Goal: Task Accomplishment & Management: Manage account settings

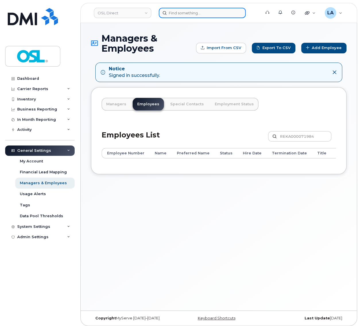
click at [193, 15] on input at bounding box center [202, 13] width 87 height 10
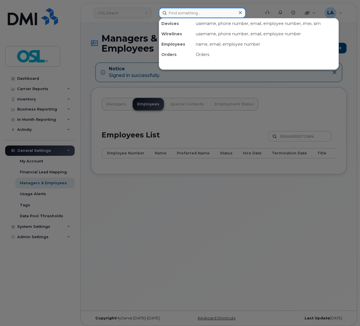
paste input "REKA000155101"
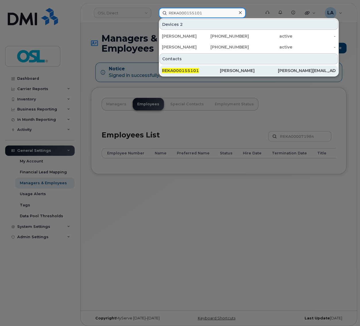
type input "REKA000155101"
click at [188, 71] on span "REKA000155101" at bounding box center [180, 70] width 37 height 5
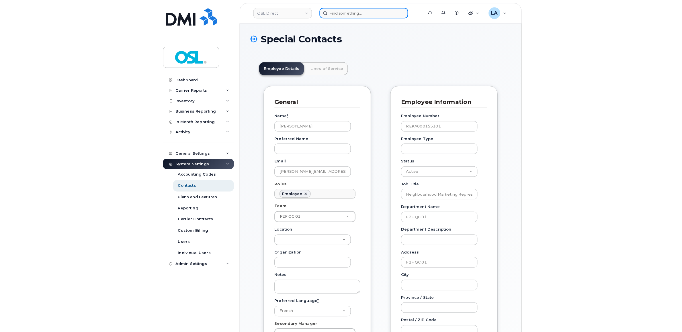
scroll to position [20, 0]
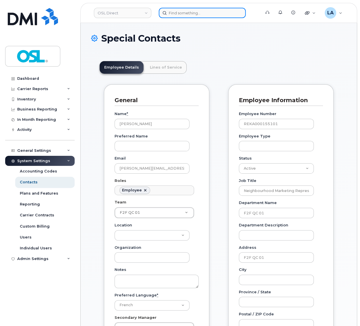
click at [195, 9] on input at bounding box center [202, 13] width 87 height 10
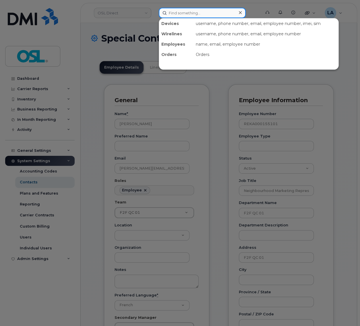
paste input "REKA000155101"
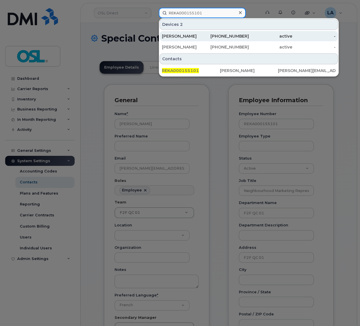
type input "REKA000155101"
click at [184, 36] on div "Mathieu Lamothe" at bounding box center [183, 36] width 43 height 6
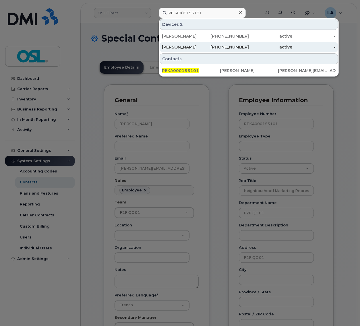
click at [183, 47] on div "Mathieu Lamothe" at bounding box center [183, 47] width 43 height 6
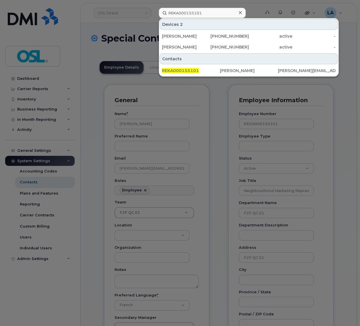
click at [228, 100] on div at bounding box center [180, 163] width 360 height 326
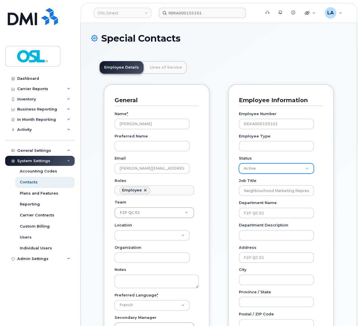
select select "inactive"
click option "Inactive" at bounding box center [0, 0] width 0 height 0
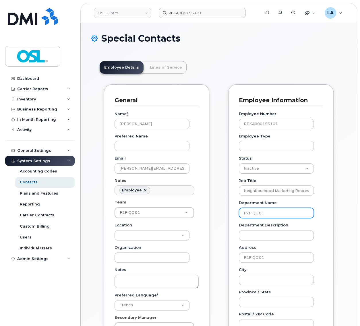
drag, startPoint x: 274, startPoint y: 214, endPoint x: 230, endPoint y: 216, distance: 44.2
click at [239, 216] on input "F2F QC 01" at bounding box center [276, 213] width 75 height 10
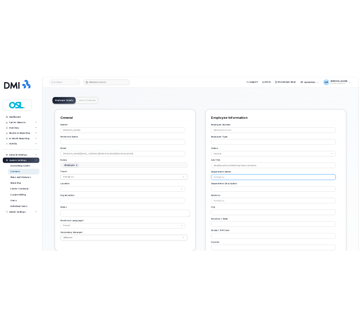
scroll to position [0, 0]
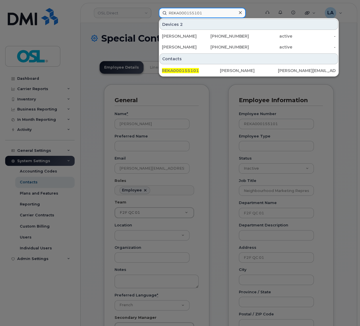
click at [191, 9] on input "REKA000155101" at bounding box center [202, 13] width 87 height 10
paste input "49369"
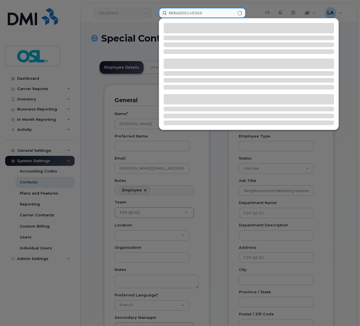
type input "REKA000149369"
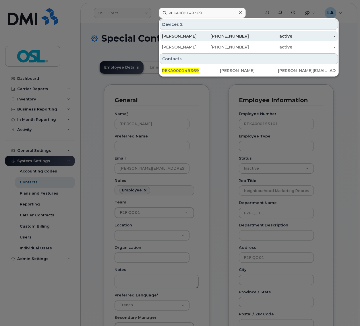
click at [178, 35] on div "Julien Adam" at bounding box center [183, 36] width 43 height 6
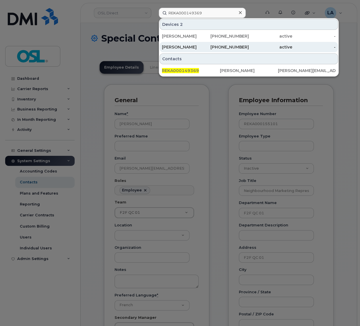
click at [176, 44] on div "Julien Adam" at bounding box center [183, 47] width 43 height 10
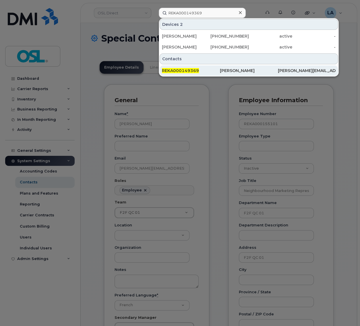
click at [197, 71] on span "REKA000149369" at bounding box center [180, 70] width 37 height 5
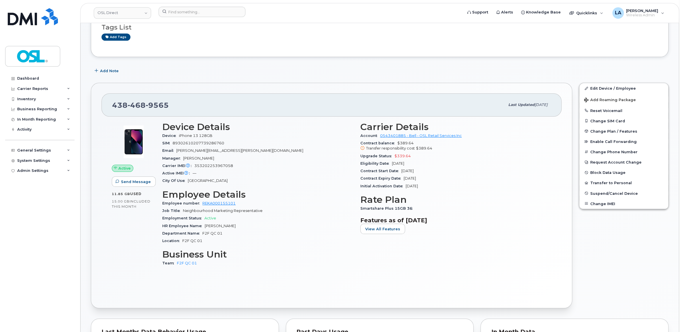
scroll to position [90, 0]
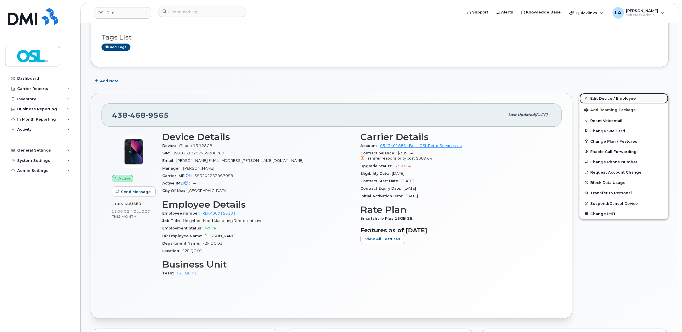
click at [359, 95] on link "Edit Device / Employee" at bounding box center [624, 98] width 89 height 10
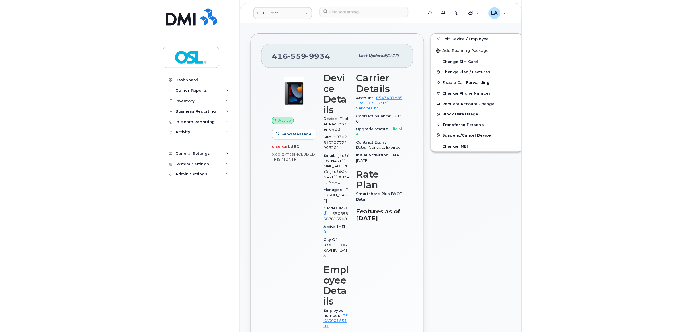
scroll to position [30, 0]
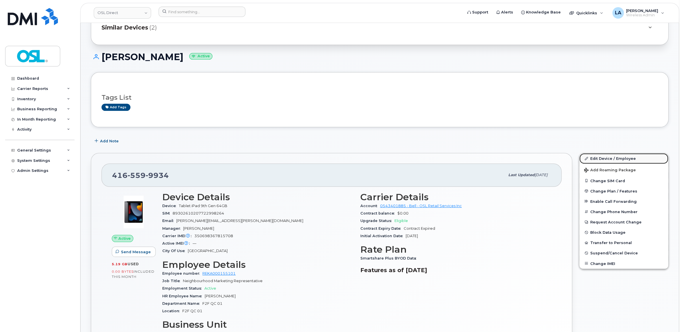
click at [359, 156] on link "Edit Device / Employee" at bounding box center [624, 158] width 89 height 10
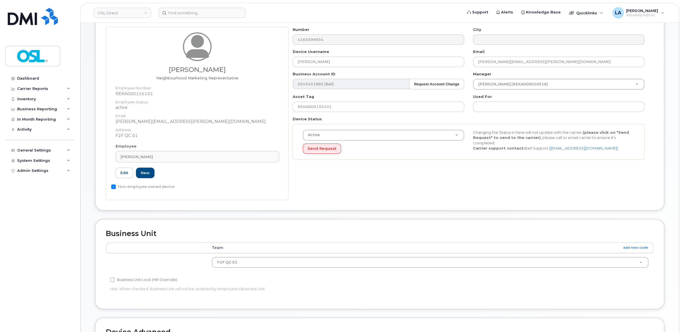
scroll to position [30, 0]
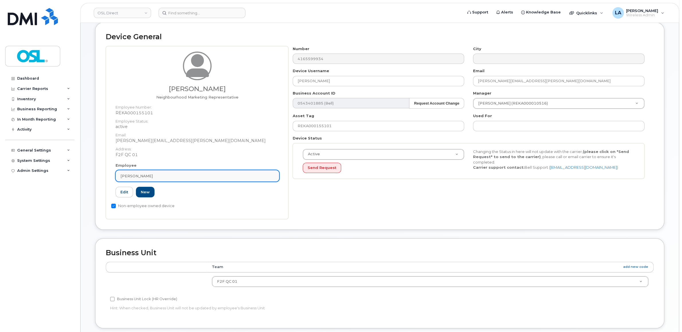
click at [171, 175] on div "Mathieu Lamothe" at bounding box center [197, 176] width 154 height 5
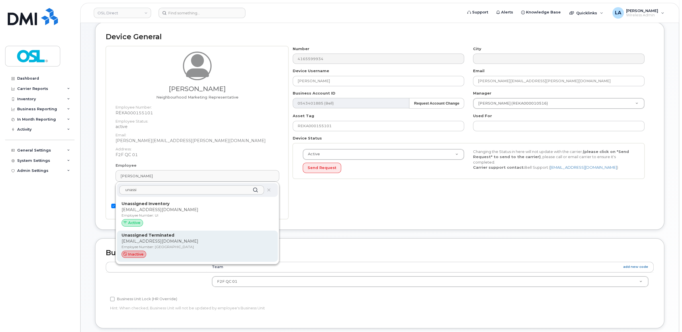
type input "unassi"
click at [151, 239] on p "[EMAIL_ADDRESS][DOMAIN_NAME]" at bounding box center [198, 242] width 152 height 6
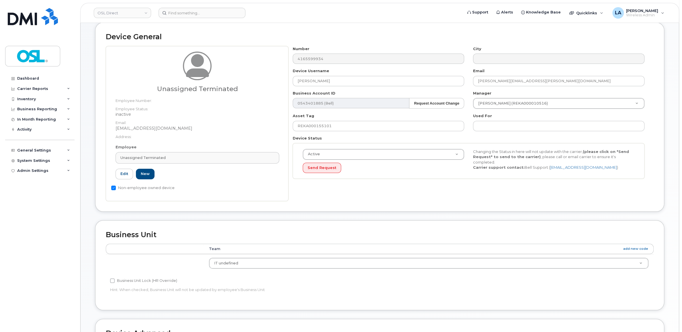
type input "Unassigned Terminated"
type input "[EMAIL_ADDRESS][DOMAIN_NAME]"
type input "4117510"
type input "UT"
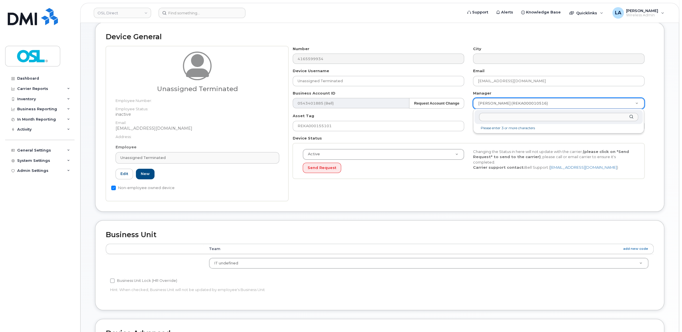
click at [542, 104] on body "OSL Direct Support Alerts Knowledge Base Quicklinks Suspend / Cancel Device Cha…" at bounding box center [341, 230] width 682 height 521
type input "patr"
type input "1527344"
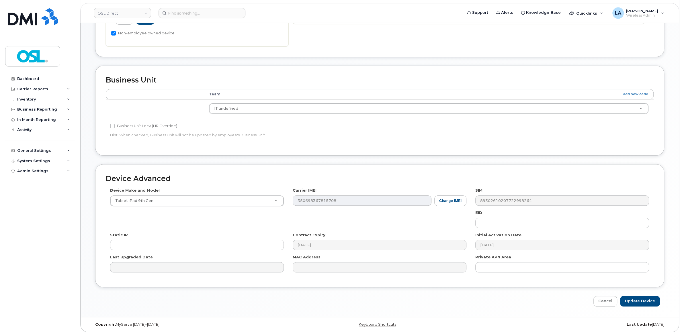
scroll to position [189, 0]
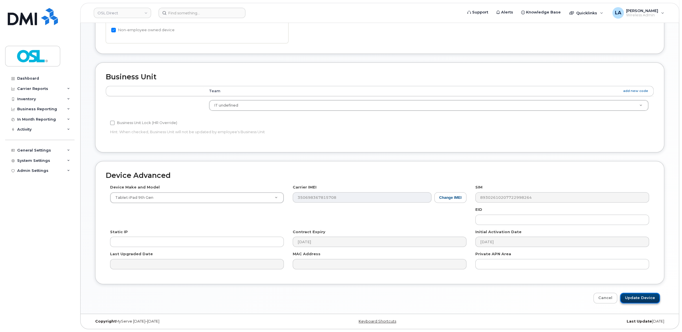
click at [644, 302] on input "Update Device" at bounding box center [640, 298] width 40 height 11
type input "Saving..."
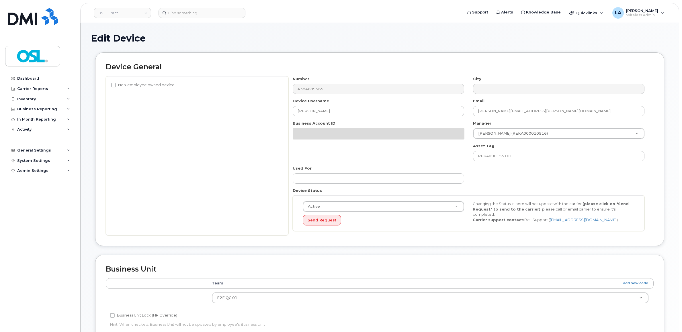
scroll to position [90, 0]
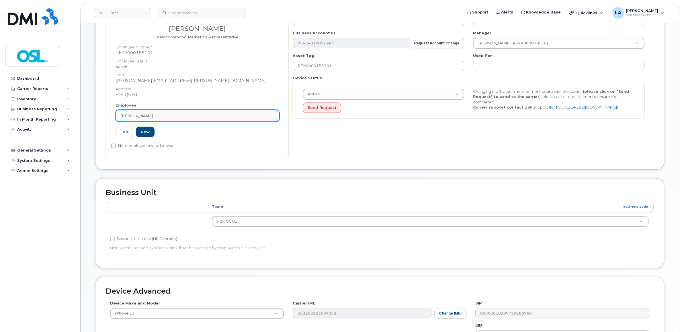
click at [190, 122] on link "[PERSON_NAME]" at bounding box center [198, 115] width 164 height 11
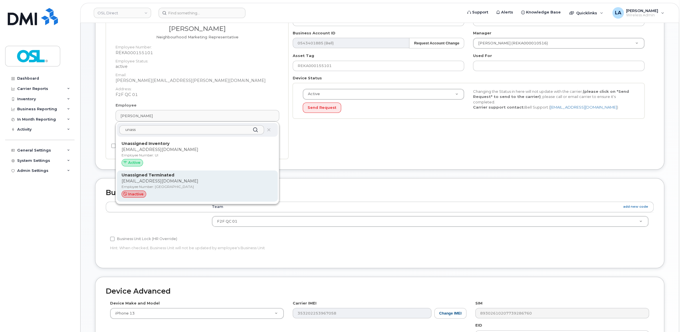
type input "unass"
click at [168, 179] on p "[EMAIL_ADDRESS][DOMAIN_NAME]" at bounding box center [198, 181] width 152 height 6
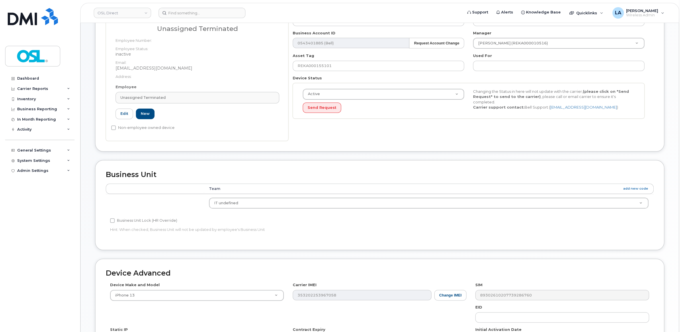
type input "Unassigned Terminated"
type input "[EMAIL_ADDRESS][DOMAIN_NAME]"
type input "4117510"
type input "UT"
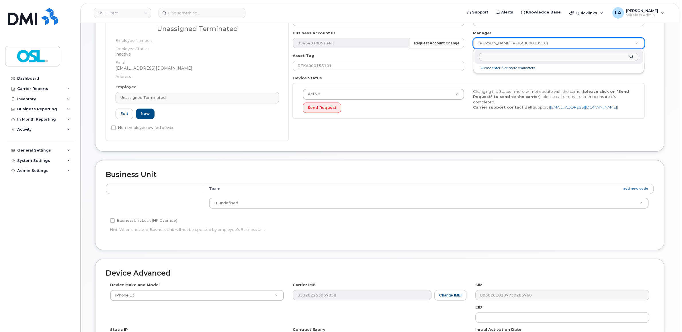
click at [533, 48] on body "OSL Direct Support Alerts Knowledge Base Quicklinks Suspend / Cancel Device Cha…" at bounding box center [341, 170] width 682 height 521
type input "por"
type input "1527344"
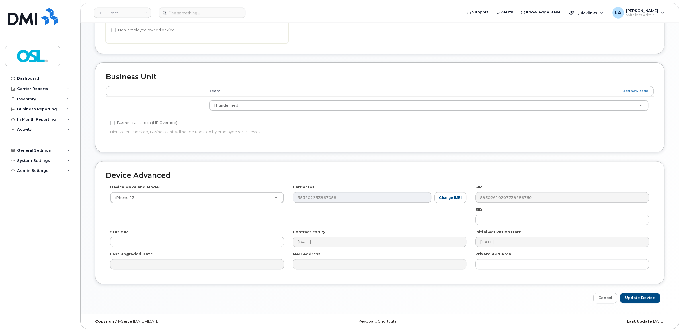
scroll to position [189, 0]
click at [630, 294] on input "Update Device" at bounding box center [640, 298] width 40 height 11
type input "Saving..."
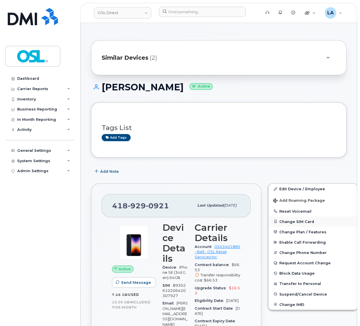
scroll to position [60, 0]
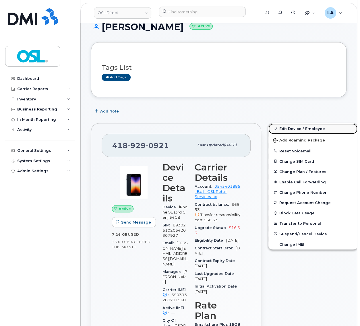
click at [303, 131] on link "Edit Device / Employee" at bounding box center [312, 128] width 89 height 10
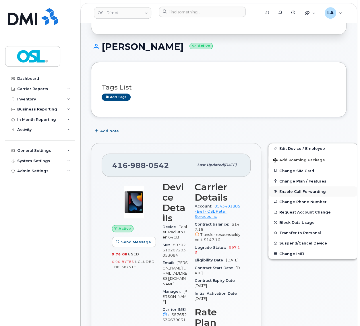
scroll to position [30, 0]
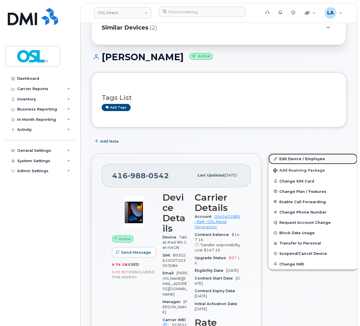
click at [298, 157] on link "Edit Device / Employee" at bounding box center [312, 158] width 89 height 10
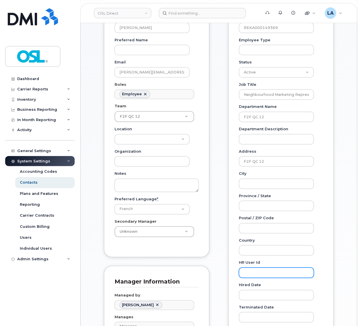
scroll to position [60, 0]
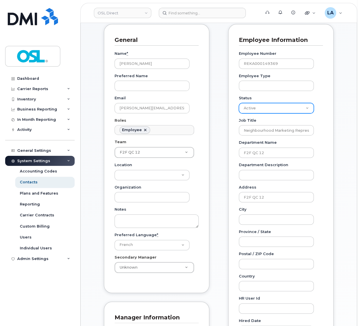
select select "inactive"
click option "Inactive" at bounding box center [0, 0] width 0 height 0
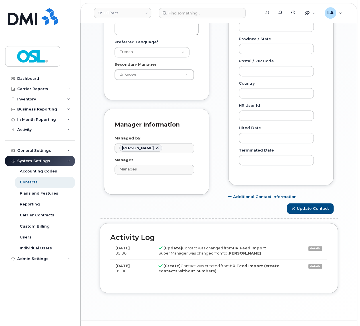
scroll to position [268, 0]
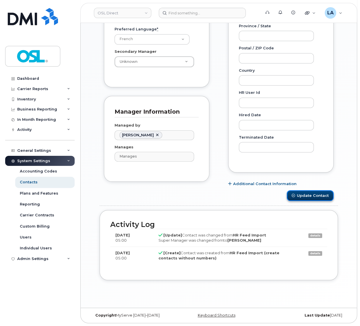
click at [308, 196] on button "Update Contact" at bounding box center [310, 195] width 47 height 11
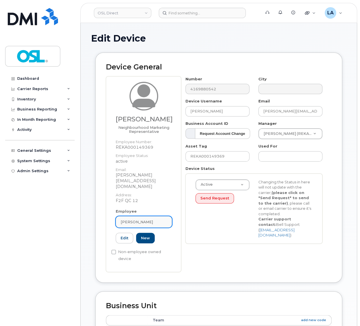
click at [134, 216] on link "[PERSON_NAME]" at bounding box center [144, 221] width 56 height 11
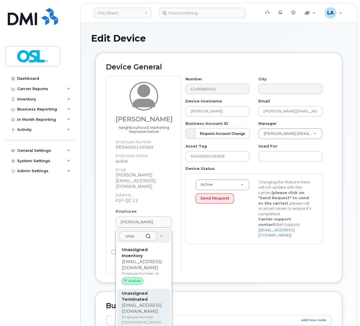
type input "unas"
click at [142, 291] on strong "Unassigned Terminated" at bounding box center [135, 296] width 26 height 11
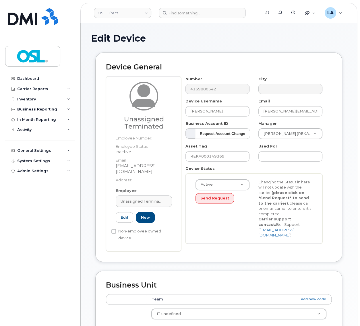
type input "Unassigned Terminated"
type input "[EMAIL_ADDRESS][DOMAIN_NAME]"
type input "4117510"
type input "UT"
click at [283, 133] on body "OSL Direct Support Alerts Knowledge Base Quicklinks Suspend / Cancel Device Cha…" at bounding box center [180, 273] width 360 height 546
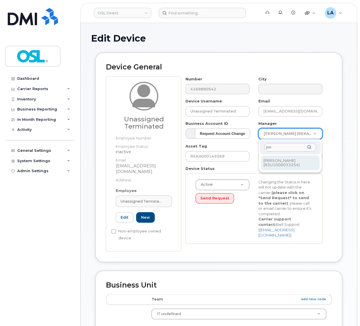
type input "por"
type input "1527344"
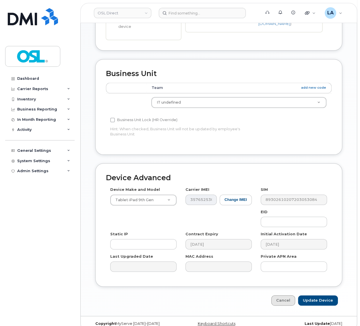
scroll to position [215, 0]
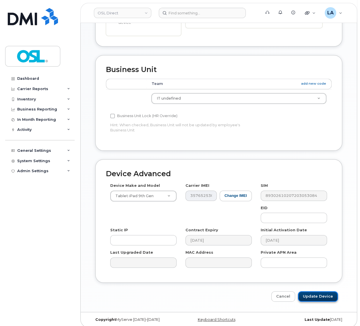
click at [322, 291] on input "Update Device" at bounding box center [318, 296] width 40 height 11
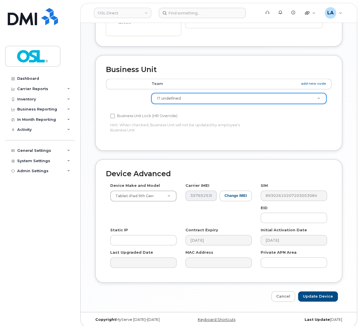
type input "Saving..."
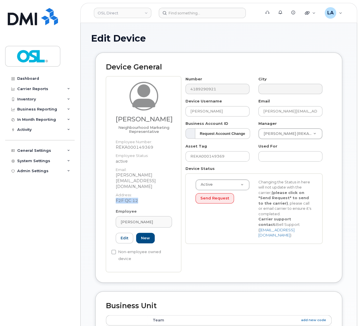
drag, startPoint x: 141, startPoint y: 190, endPoint x: 114, endPoint y: 187, distance: 26.6
click at [114, 187] on div "[PERSON_NAME] Neighbourhood Marketing Representative Employee Number: REKA00014…" at bounding box center [143, 145] width 65 height 127
copy dd "F2F QC 12"
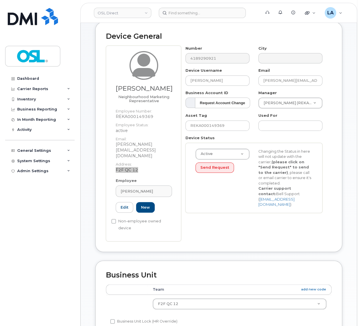
scroll to position [30, 0]
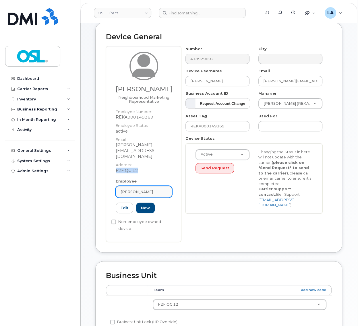
click at [149, 189] on div "[PERSON_NAME]" at bounding box center [143, 191] width 46 height 5
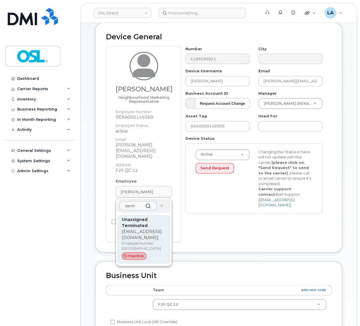
type input "term"
click at [131, 217] on strong "Unassigned Terminated" at bounding box center [135, 222] width 26 height 11
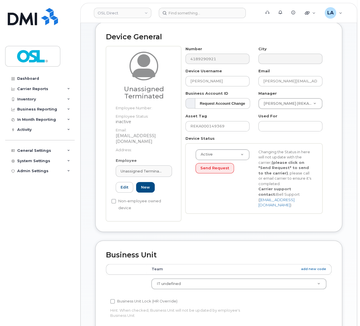
type input "UT"
type input "Unassigned Terminated"
type input "[EMAIL_ADDRESS][DOMAIN_NAME]"
type input "4117510"
click at [278, 107] on body "OSL Direct Support Alerts Knowledge Base Quicklinks Suspend / Cancel Device Cha…" at bounding box center [180, 243] width 360 height 546
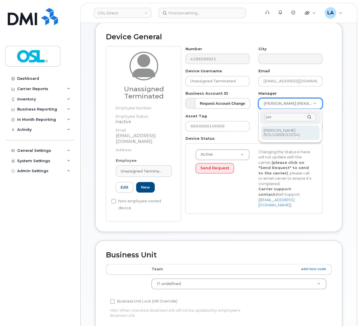
type input "por"
type input "1527344"
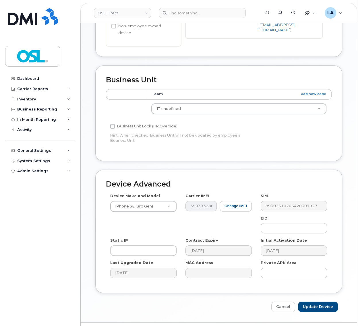
scroll to position [215, 0]
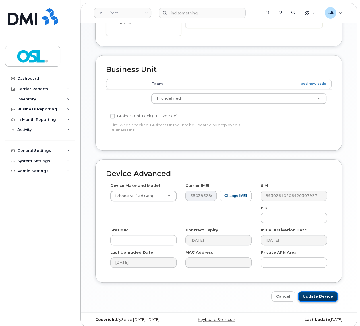
click at [321, 292] on input "Update Device" at bounding box center [318, 296] width 40 height 11
type input "Saving..."
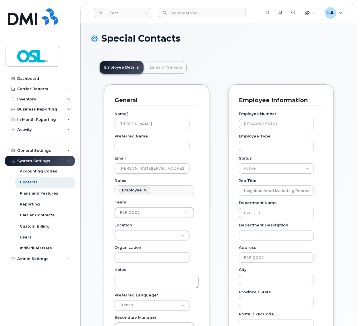
scroll to position [20, 0]
click at [265, 169] on select "Active On-Leave Long Term Short Term Maternity Leave Temp Layoff Inactive" at bounding box center [276, 168] width 75 height 10
select select "inactive"
click option "Inactive" at bounding box center [0, 0] width 0 height 0
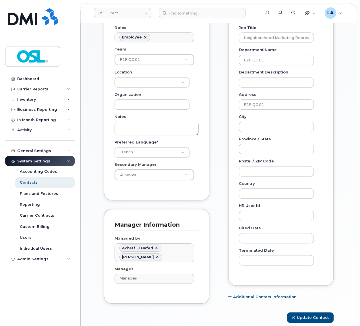
scroll to position [271, 0]
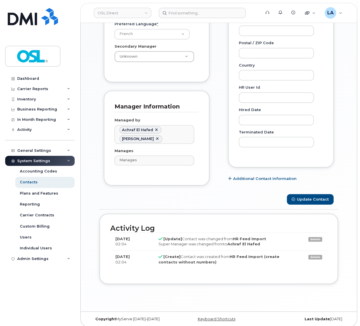
click at [300, 194] on div "Carrier Support Contact Details Carrier name Carrier name Carrier name Internat…" at bounding box center [281, 3] width 114 height 381
click at [299, 202] on button "Update Contact" at bounding box center [310, 199] width 47 height 11
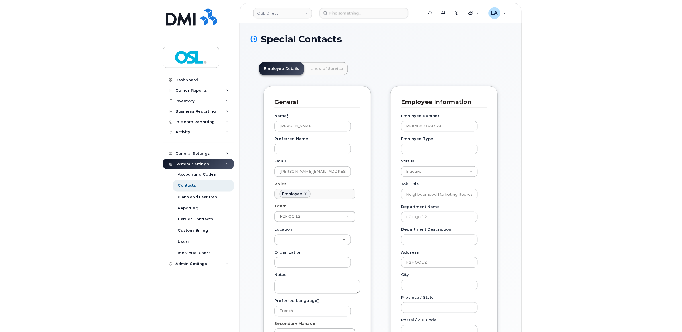
scroll to position [20, 0]
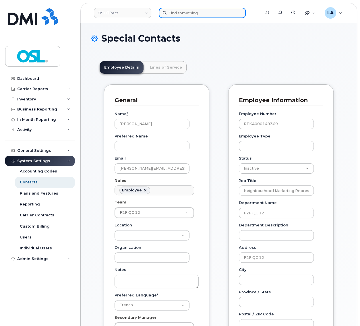
click at [199, 13] on input at bounding box center [202, 13] width 87 height 10
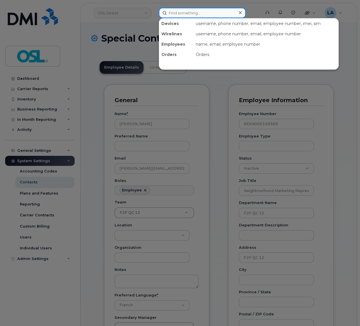
paste input "REKA000145831"
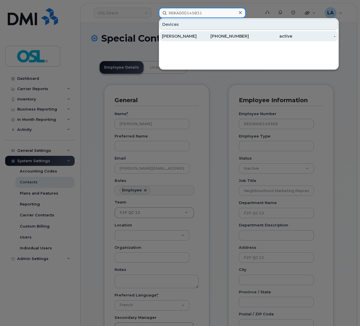
type input "REKA000145831"
click at [184, 37] on div "[PERSON_NAME]" at bounding box center [183, 36] width 43 height 6
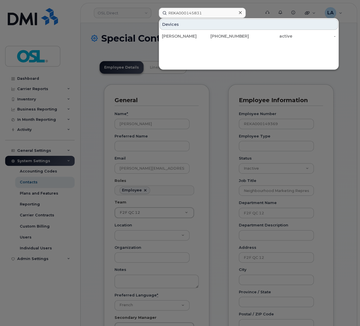
click at [217, 104] on div at bounding box center [180, 163] width 360 height 326
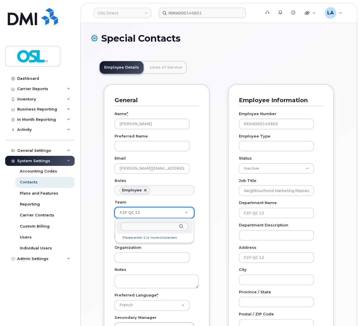
drag, startPoint x: 160, startPoint y: 217, endPoint x: 146, endPoint y: 217, distance: 14.3
click at [146, 217] on body "OSL Direct REKA000145831 Support Alerts Knowledge Base Quicklinks Suspend / Can…" at bounding box center [180, 307] width 360 height 615
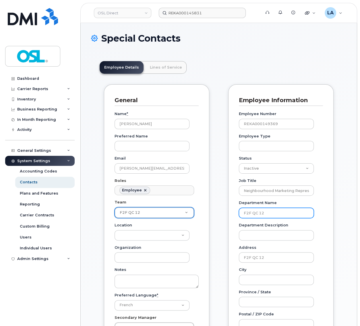
drag, startPoint x: 274, startPoint y: 217, endPoint x: 281, endPoint y: 210, distance: 10.3
click at [252, 214] on body "OSL Direct REKA000145831 Support Alerts Knowledge Base Quicklinks Suspend / Can…" at bounding box center [180, 307] width 360 height 615
drag, startPoint x: 281, startPoint y: 212, endPoint x: 239, endPoint y: 216, distance: 42.4
click at [239, 216] on input "F2F QC 12" at bounding box center [276, 213] width 75 height 10
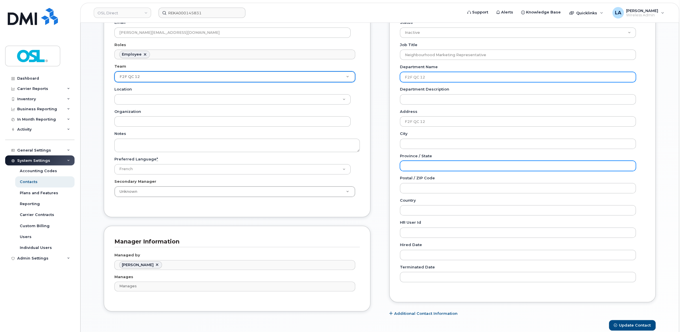
scroll to position [151, 0]
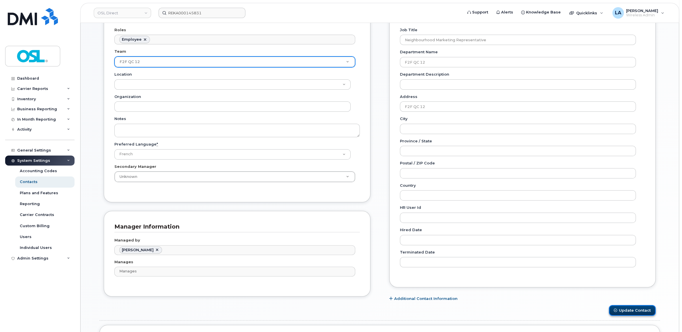
click at [359, 310] on button "Update Contact" at bounding box center [632, 310] width 47 height 11
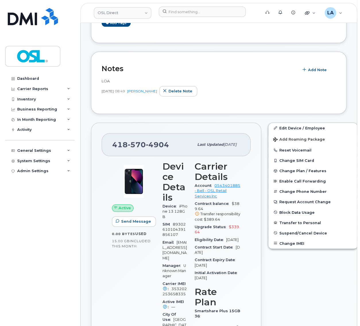
scroll to position [90, 0]
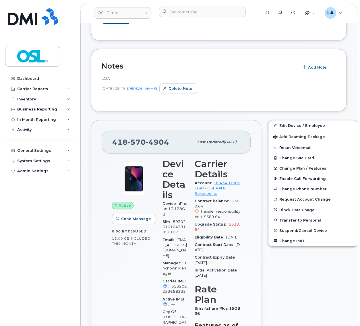
click at [286, 120] on div "Edit Device / Employee Add Roaming Package Reset Voicemail Change SIM Card Chan…" at bounding box center [312, 183] width 89 height 126
click at [286, 126] on link "Edit Device / Employee" at bounding box center [312, 125] width 89 height 10
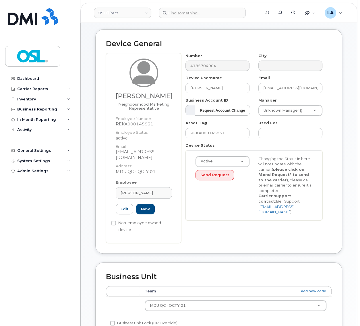
scroll to position [30, 0]
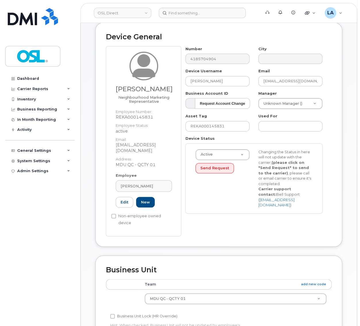
click at [141, 173] on div "Employee [PERSON_NAME] Type first three symbols or more REKA000145831 Edit New" at bounding box center [143, 193] width 65 height 40
click at [141, 180] on link "[PERSON_NAME]" at bounding box center [144, 185] width 56 height 11
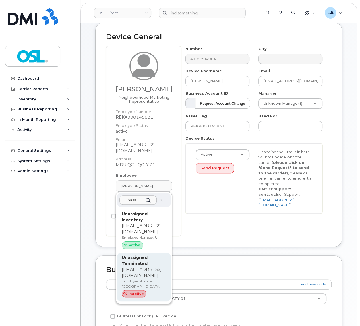
type input "unassi"
click at [151, 278] on p "Employee Number: [GEOGRAPHIC_DATA]" at bounding box center [144, 283] width 44 height 10
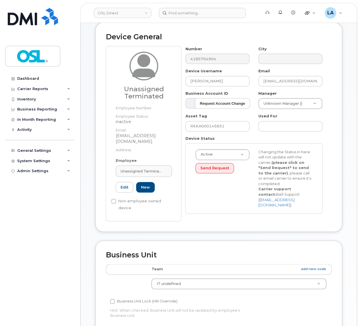
type input "UT"
type input "Unassigned Terminated"
type input "[EMAIL_ADDRESS][DOMAIN_NAME]"
type input "4117510"
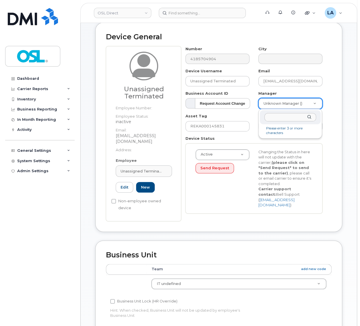
click at [294, 105] on body "OSL Direct Support Alerts Knowledge Base Quicklinks Suspend / Cancel Device Cha…" at bounding box center [180, 243] width 360 height 546
type input "por"
type input "1527344"
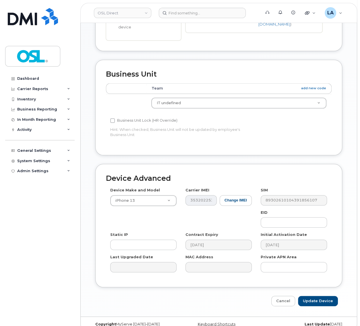
scroll to position [215, 0]
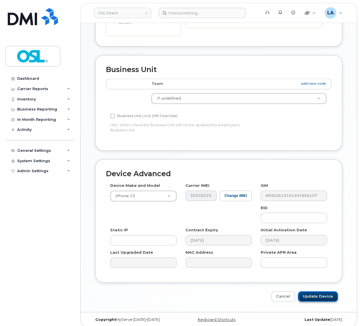
click at [306, 291] on input "Update Device" at bounding box center [318, 296] width 40 height 11
type input "Saving..."
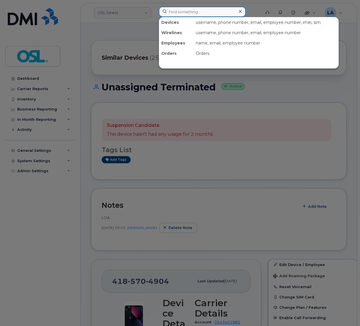
click at [170, 12] on input at bounding box center [202, 12] width 87 height 10
paste input "REKA000150599"
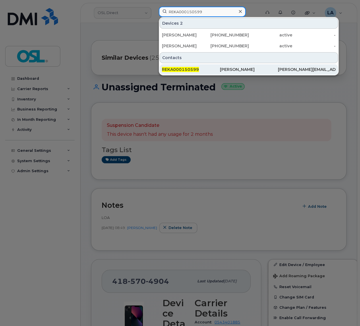
type input "REKA000150599"
click at [182, 67] on div "REKA000150599" at bounding box center [191, 70] width 58 height 6
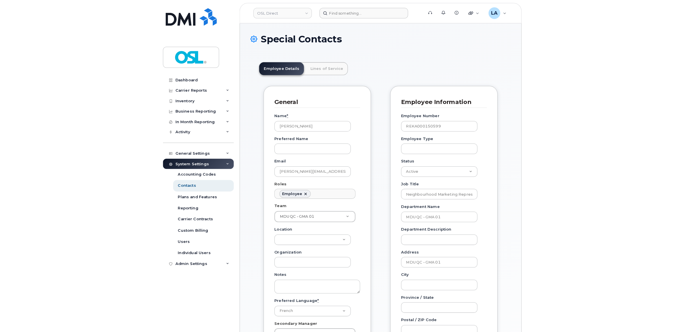
scroll to position [20, 0]
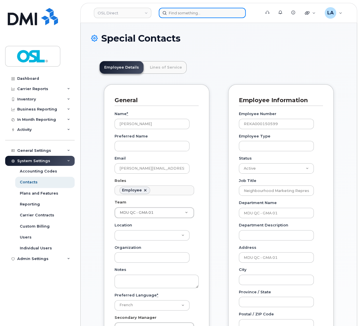
click at [196, 13] on input at bounding box center [202, 13] width 87 height 10
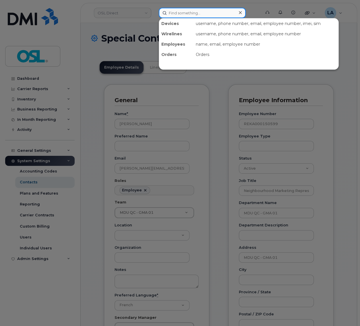
paste input "REKA000150599"
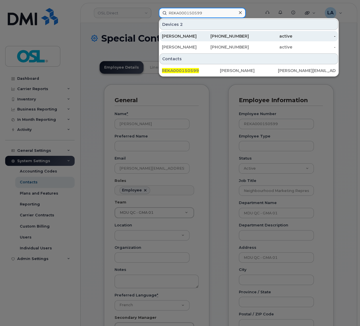
type input "REKA000150599"
click at [182, 34] on div "[PERSON_NAME]" at bounding box center [183, 36] width 43 height 6
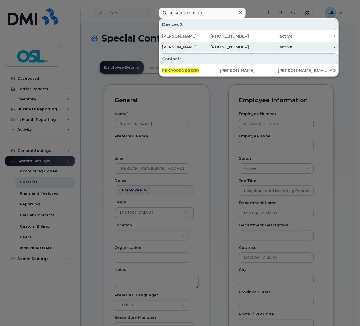
click at [179, 46] on div "[PERSON_NAME]" at bounding box center [183, 47] width 43 height 6
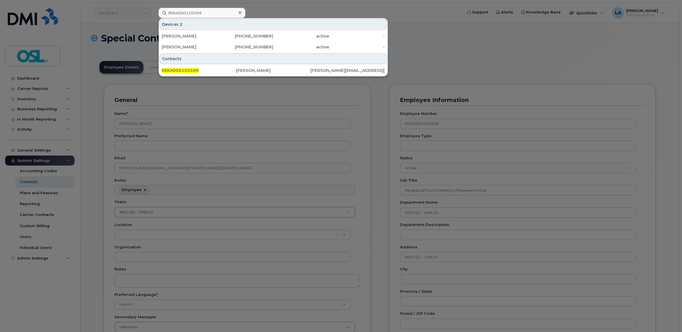
click at [359, 65] on div at bounding box center [341, 166] width 682 height 332
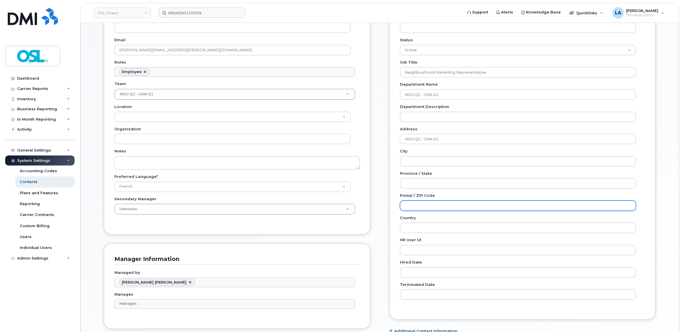
scroll to position [81, 0]
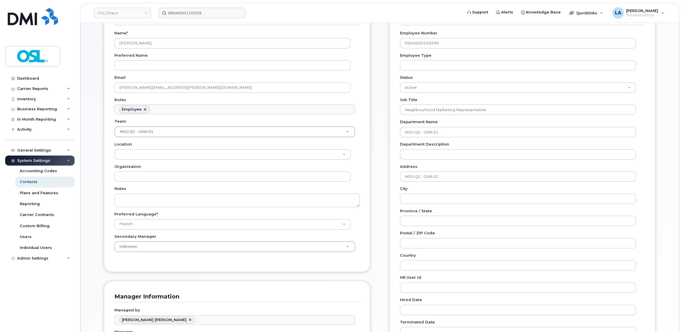
click at [359, 81] on div "Status Active On-Leave Long Term Short Term Maternity Leave Temp Layoff Inactive" at bounding box center [520, 84] width 241 height 18
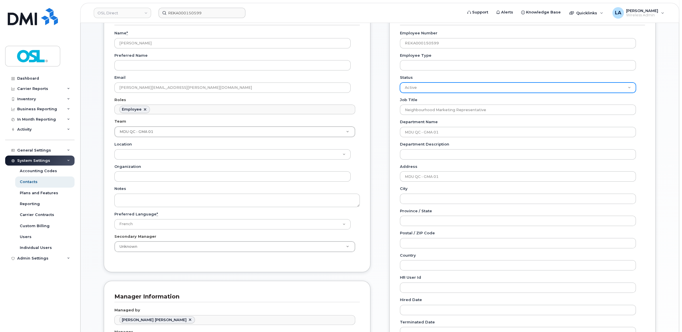
select select "inactive"
click option "Inactive" at bounding box center [0, 0] width 0 height 0
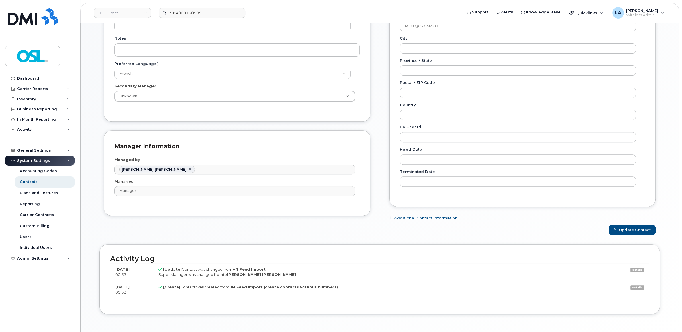
scroll to position [261, 0]
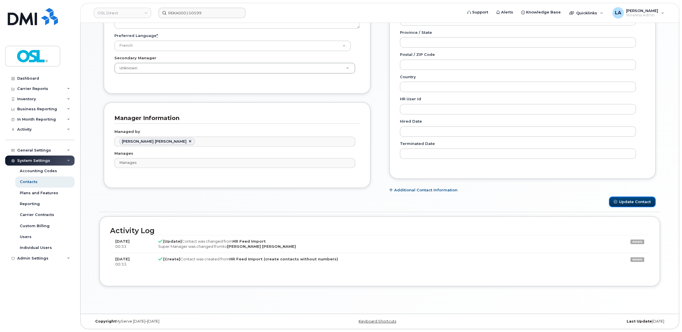
drag, startPoint x: 625, startPoint y: 205, endPoint x: 603, endPoint y: 190, distance: 26.7
click at [359, 205] on button "Update Contact" at bounding box center [632, 202] width 47 height 11
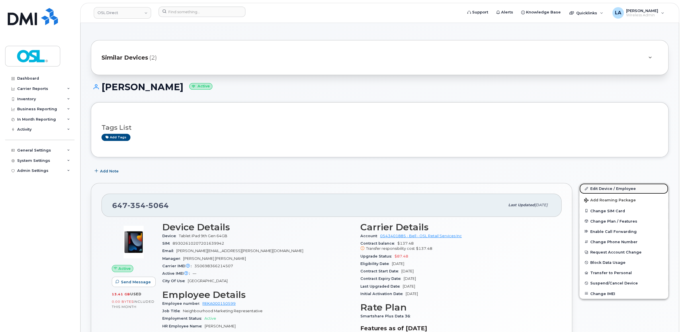
click at [359, 188] on link "Edit Device / Employee" at bounding box center [624, 189] width 89 height 10
click at [359, 190] on link "Edit Device / Employee" at bounding box center [624, 189] width 89 height 10
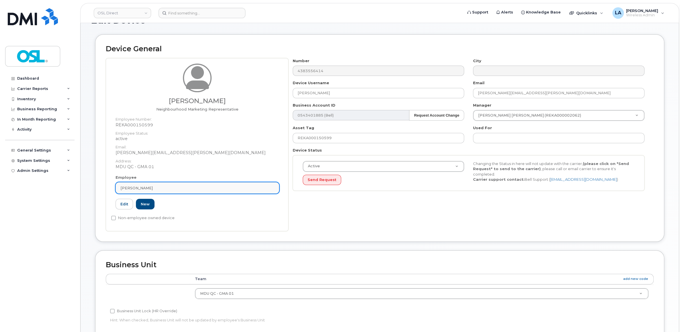
scroll to position [30, 0]
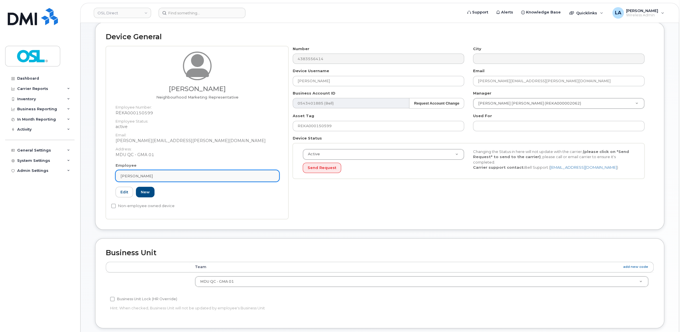
click at [232, 177] on div "[PERSON_NAME]" at bounding box center [197, 176] width 154 height 5
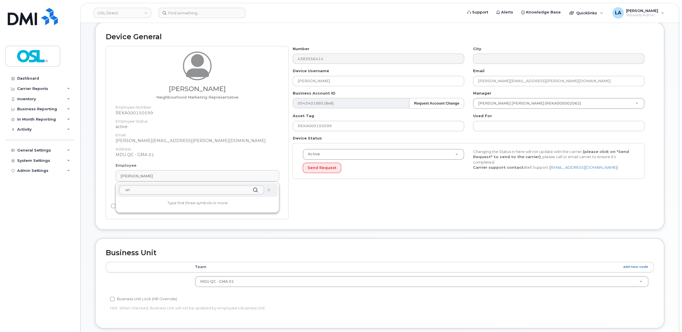
type input "u"
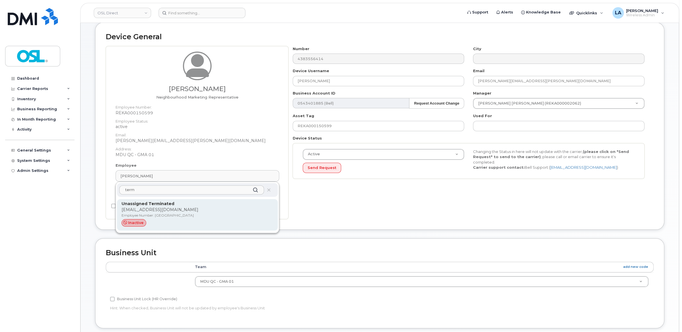
type input "term"
click at [205, 209] on p "[EMAIL_ADDRESS][DOMAIN_NAME]" at bounding box center [198, 210] width 152 height 6
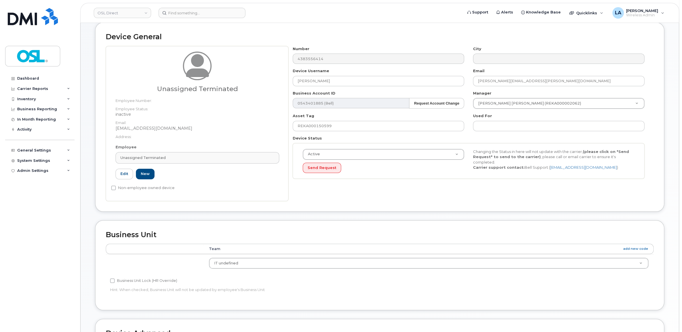
type input "Unassigned Terminated"
type input "[EMAIL_ADDRESS][DOMAIN_NAME]"
type input "4117510"
type input "UT"
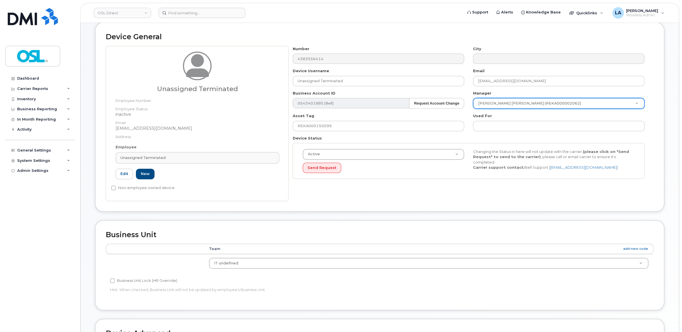
click at [500, 109] on div "[PERSON_NAME] [PERSON_NAME] (REKA000002062)" at bounding box center [559, 103] width 172 height 11
click at [501, 106] on body "OSL Direct Support Alerts Knowledge Base Quicklinks Suspend / Cancel Device Cha…" at bounding box center [341, 230] width 682 height 521
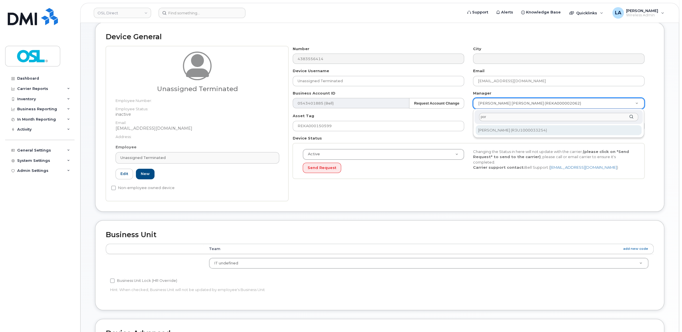
type input "por"
type input "1527344"
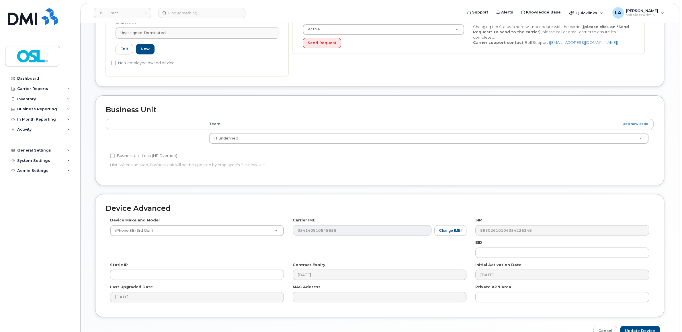
scroll to position [181, 0]
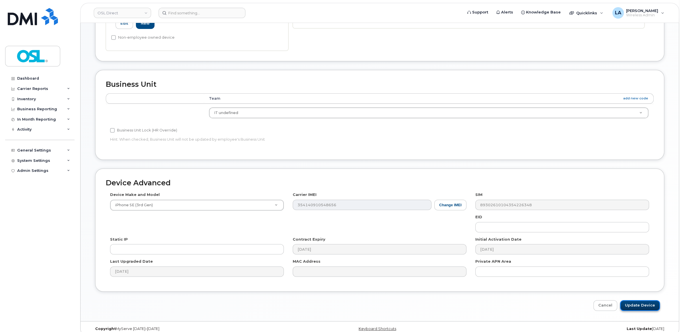
drag, startPoint x: 631, startPoint y: 310, endPoint x: 627, endPoint y: 307, distance: 5.2
click at [631, 310] on input "Update Device" at bounding box center [640, 306] width 40 height 11
type input "Saving..."
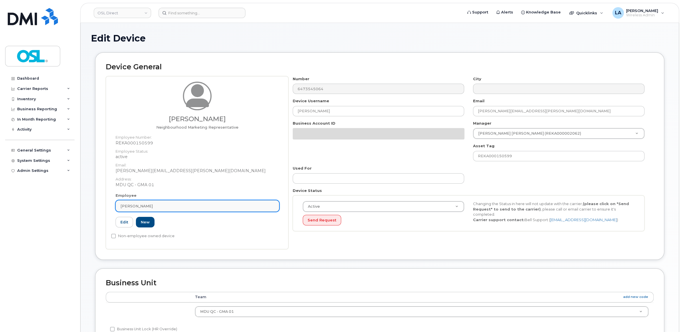
click at [159, 202] on link "[PERSON_NAME]" at bounding box center [198, 205] width 164 height 11
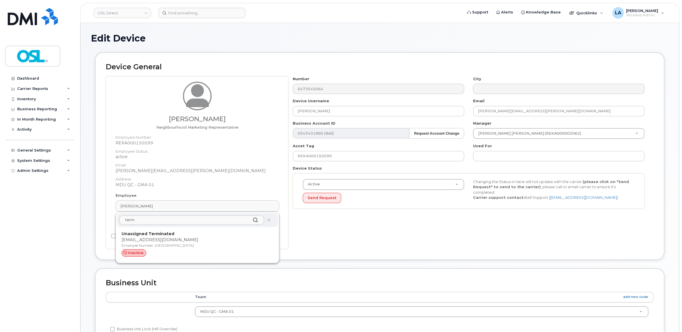
type input "term"
click at [147, 228] on div "term Unassigned Terminated [EMAIL_ADDRESS][DOMAIN_NAME] Employee Number: UT ina…" at bounding box center [197, 237] width 163 height 51
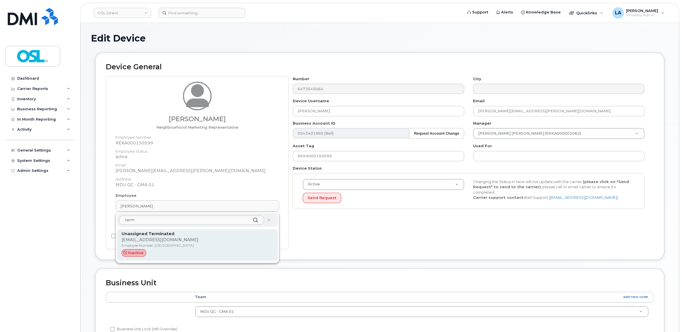
click at [211, 249] on div "Unassigned Terminated [EMAIL_ADDRESS][DOMAIN_NAME] Employee Number: UT inactive" at bounding box center [198, 245] width 152 height 28
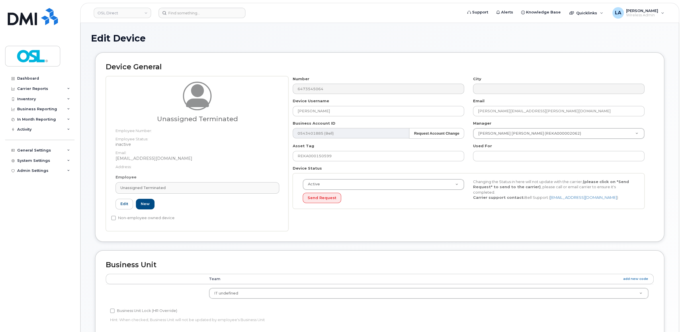
type input "Unassigned Terminated"
type input "[EMAIL_ADDRESS][DOMAIN_NAME]"
type input "4117510"
type input "UT"
click at [504, 137] on body "OSL Direct Support Alerts Knowledge Base Quicklinks Suspend / Cancel Device Cha…" at bounding box center [341, 260] width 682 height 521
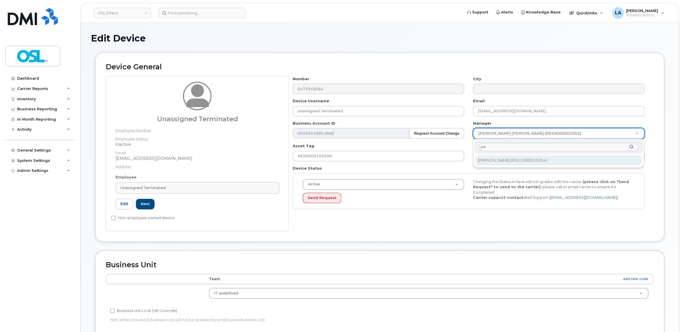
type input "por"
click at [525, 155] on div "por [PERSON_NAME] (R3U1000033254)" at bounding box center [559, 153] width 172 height 29
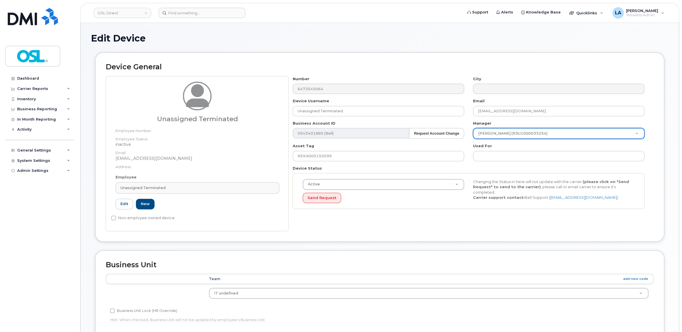
type input "1527344"
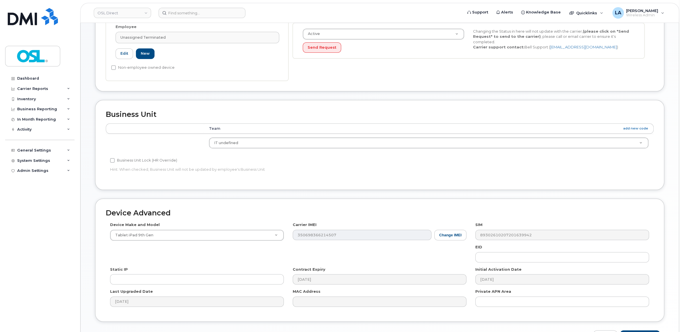
scroll to position [189, 0]
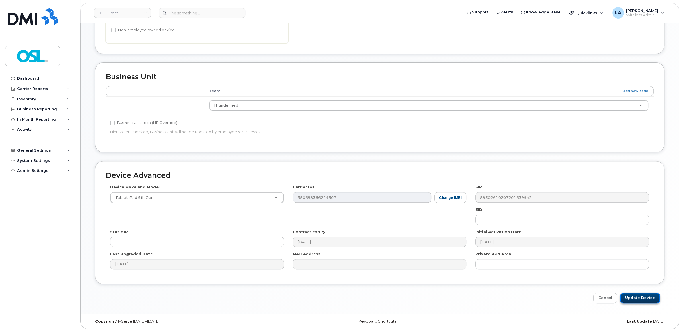
click at [646, 299] on input "Update Device" at bounding box center [640, 298] width 40 height 11
type input "Saving..."
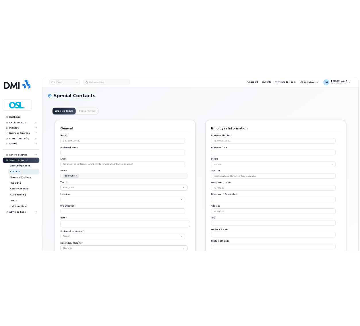
scroll to position [20, 0]
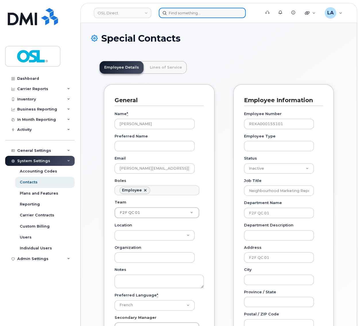
click at [192, 11] on input at bounding box center [202, 13] width 87 height 10
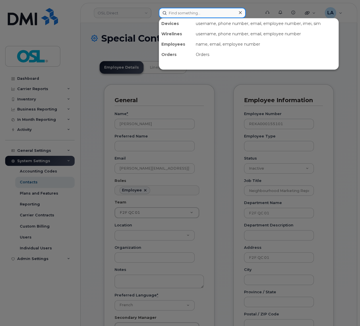
paste input "REKA000151388"
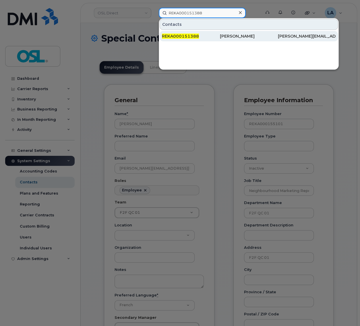
type input "REKA000151388"
click at [193, 36] on span "REKA000151388" at bounding box center [180, 36] width 37 height 5
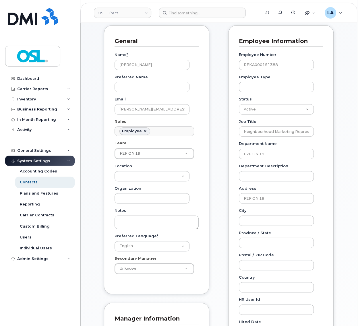
scroll to position [60, 0]
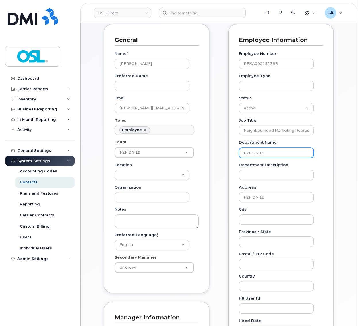
drag, startPoint x: 271, startPoint y: 151, endPoint x: 232, endPoint y: 156, distance: 39.3
click at [239, 156] on input "F2F ON 19" at bounding box center [276, 152] width 75 height 10
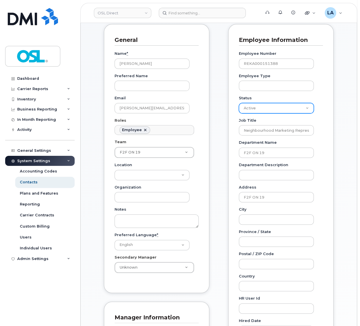
select select "inactive"
click option "Inactive" at bounding box center [0, 0] width 0 height 0
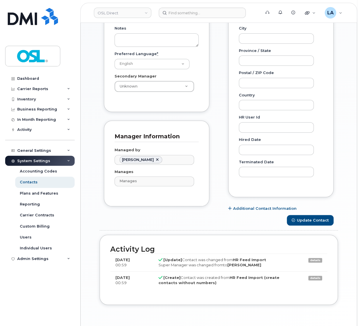
scroll to position [268, 0]
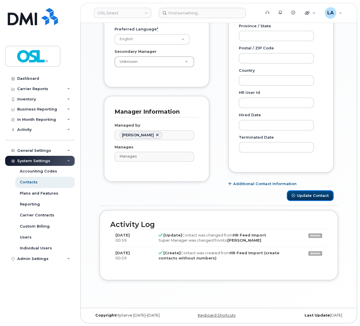
drag, startPoint x: 314, startPoint y: 196, endPoint x: 225, endPoint y: 157, distance: 97.1
click at [314, 196] on button "Update Contact" at bounding box center [310, 195] width 47 height 11
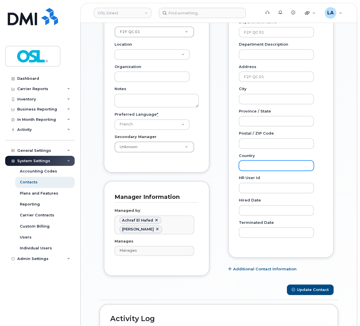
scroll to position [300, 0]
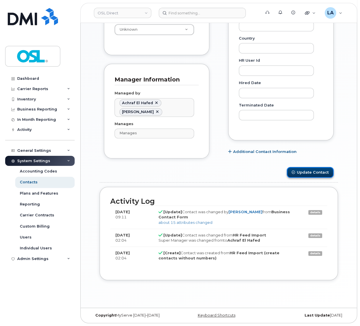
click at [328, 172] on button "Update Contact" at bounding box center [310, 172] width 47 height 11
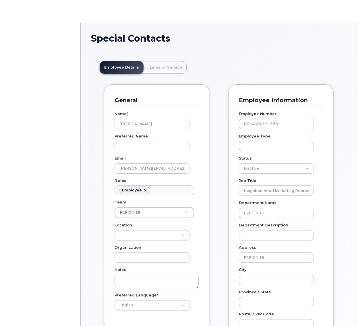
scroll to position [20, 0]
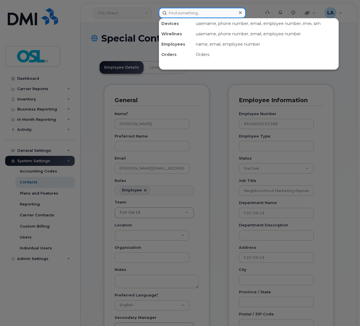
click at [193, 11] on input at bounding box center [202, 13] width 87 height 10
click at [166, 8] on input at bounding box center [202, 13] width 87 height 10
paste input "REKA000156109"
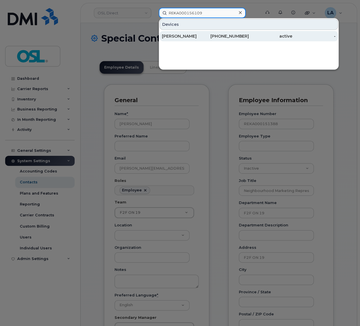
type input "REKA000156109"
click at [184, 36] on div "[PERSON_NAME]" at bounding box center [183, 36] width 43 height 6
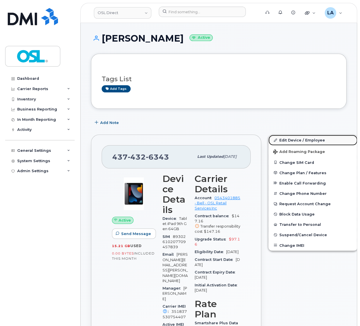
click at [268, 140] on link "Edit Device / Employee" at bounding box center [312, 140] width 89 height 10
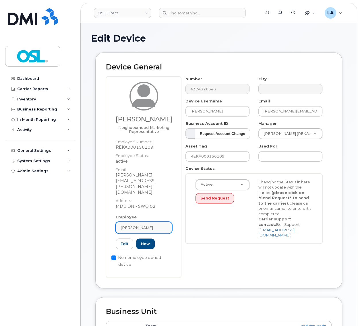
click at [146, 225] on span "[PERSON_NAME]" at bounding box center [136, 227] width 32 height 5
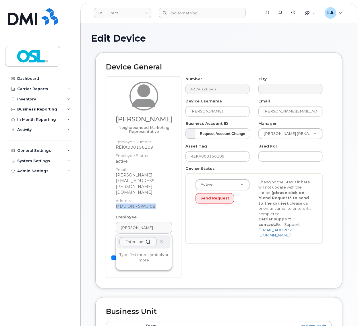
drag, startPoint x: 159, startPoint y: 193, endPoint x: 113, endPoint y: 188, distance: 45.9
click at [113, 188] on div "Rhishabh Gulati Neighbourhood Marketing Representative Employee Number: REKA000…" at bounding box center [143, 148] width 65 height 133
copy dd "MDU ON - SWO 02"
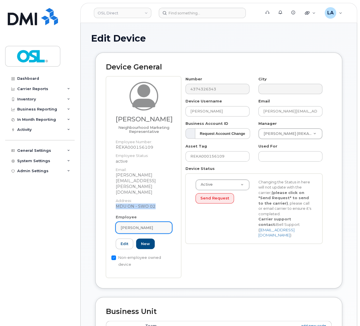
click at [149, 225] on span "Rhishabh Gulati" at bounding box center [136, 227] width 32 height 5
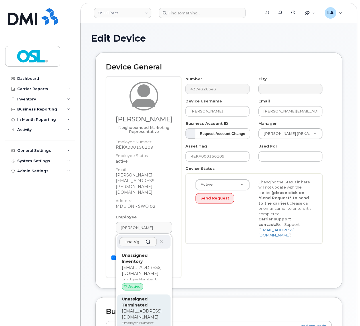
type input "unassig"
click at [134, 308] on p "[EMAIL_ADDRESS][DOMAIN_NAME]" at bounding box center [144, 314] width 44 height 12
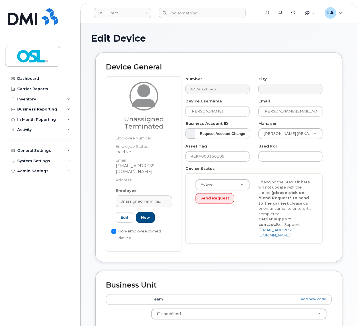
type input "UT"
type input "Unassigned Terminated"
type input "[EMAIL_ADDRESS][DOMAIN_NAME]"
type input "4117510"
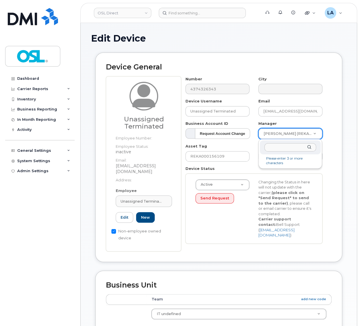
click at [282, 135] on body "OSL Direct Support Alerts Knowledge Base Quicklinks Suspend / Cancel Device Cha…" at bounding box center [180, 273] width 360 height 546
type input "por"
type input "1527344"
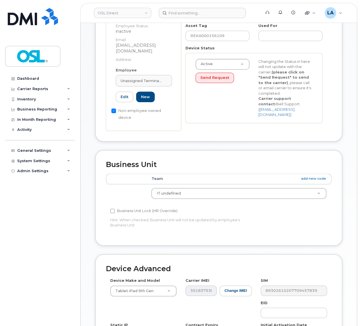
scroll to position [215, 0]
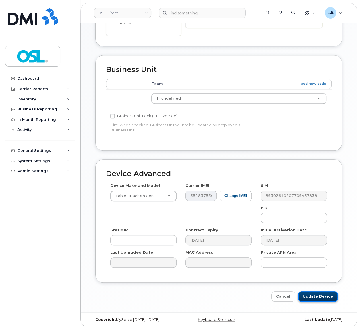
click at [315, 293] on input "Update Device" at bounding box center [318, 296] width 40 height 11
type input "Saving..."
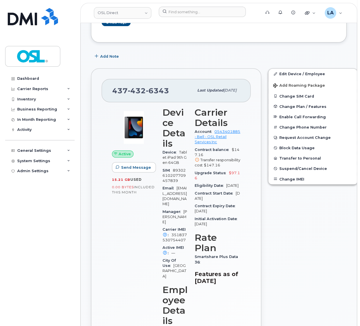
scroll to position [120, 0]
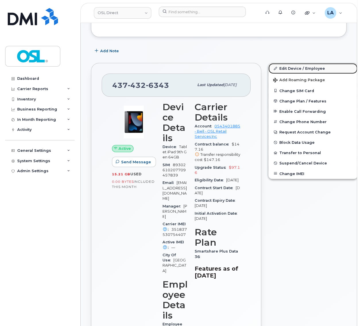
click at [299, 69] on link "Edit Device / Employee" at bounding box center [312, 68] width 89 height 10
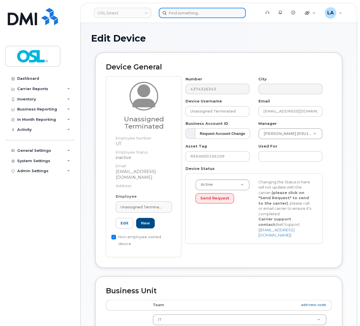
click at [185, 14] on input at bounding box center [202, 13] width 87 height 10
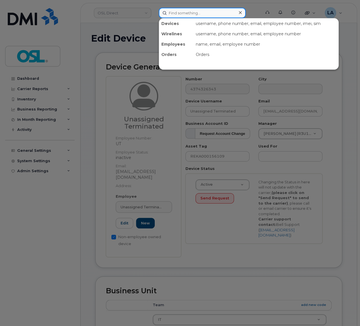
paste input "REKA000156109"
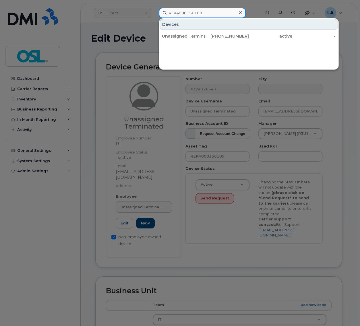
type input "REKA000156109"
